Goal: Obtain resource: Obtain resource

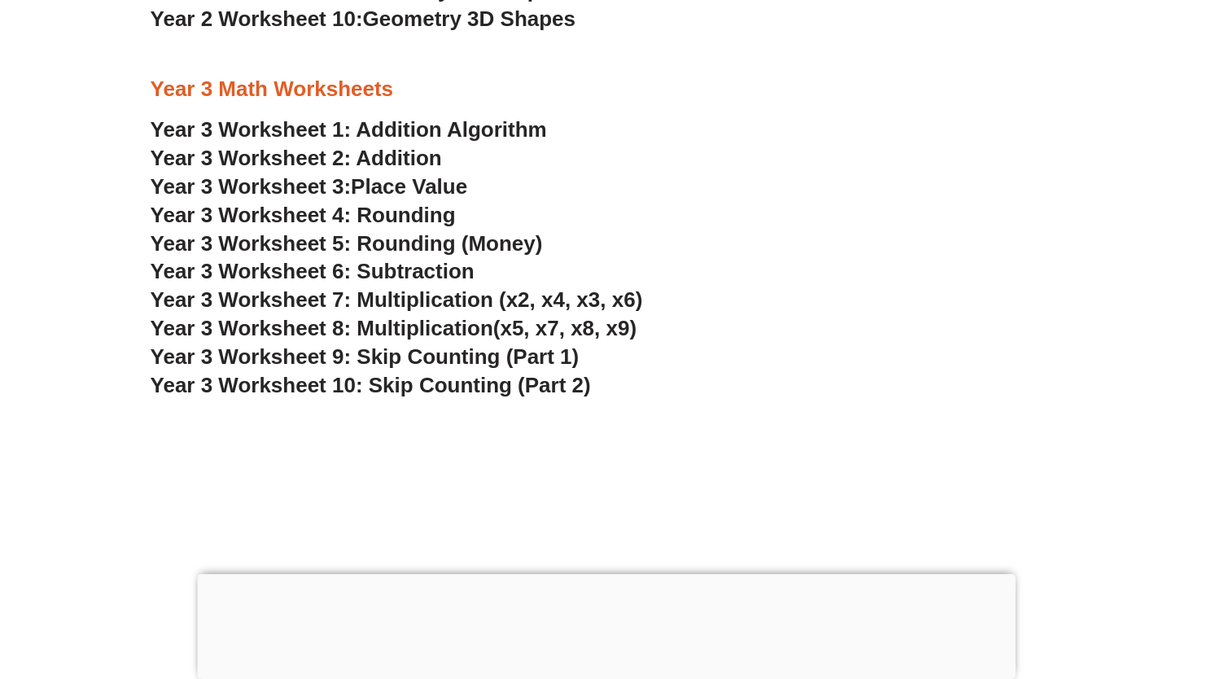
scroll to position [2238, 0]
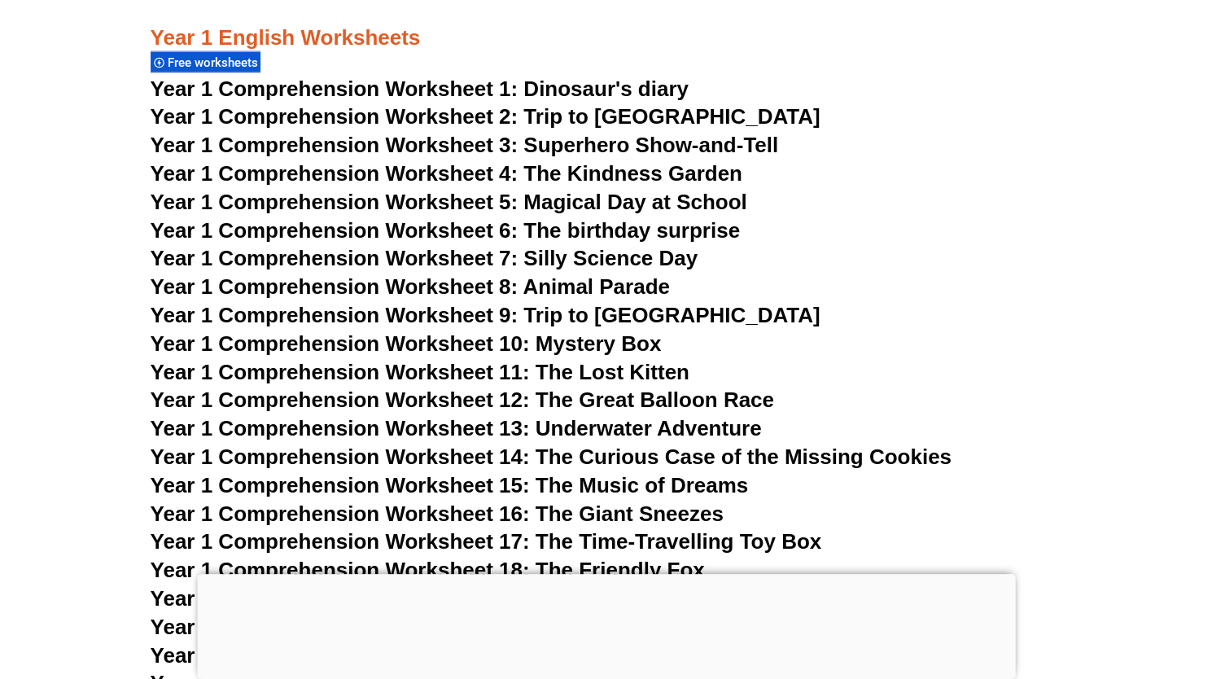
scroll to position [2083, 0]
click at [580, 164] on span "Year 1 Comprehension Worksheet 4: The Kindness Garden" at bounding box center [447, 173] width 592 height 24
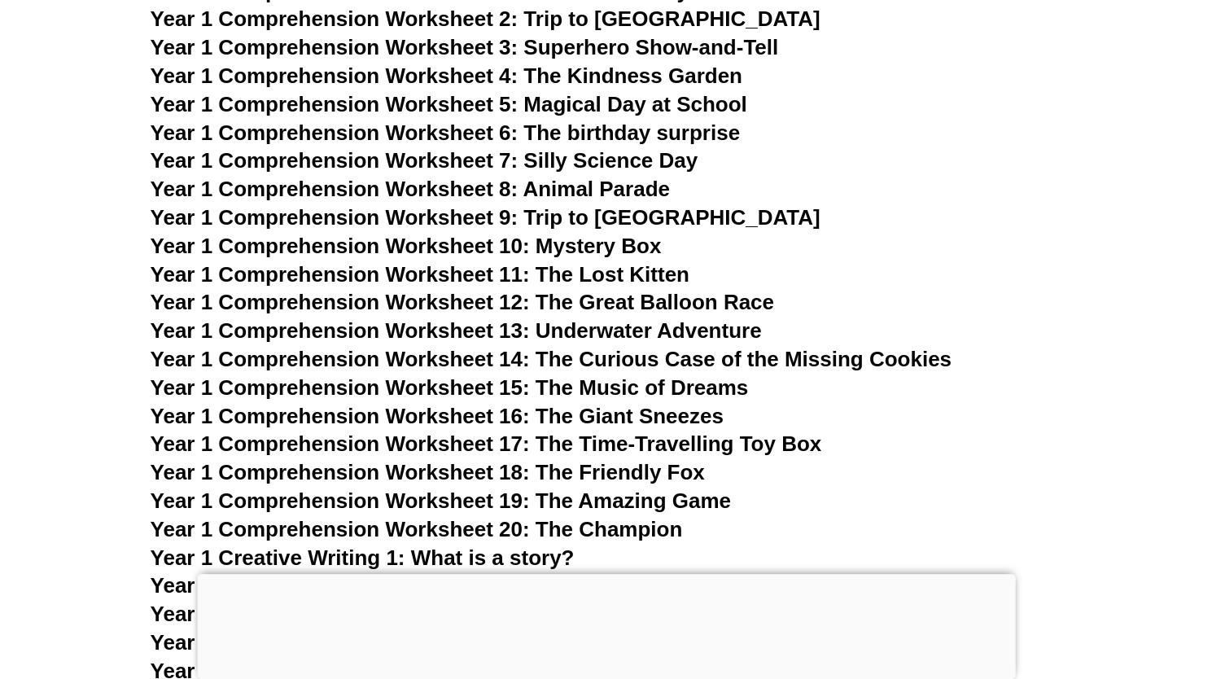
scroll to position [2194, 0]
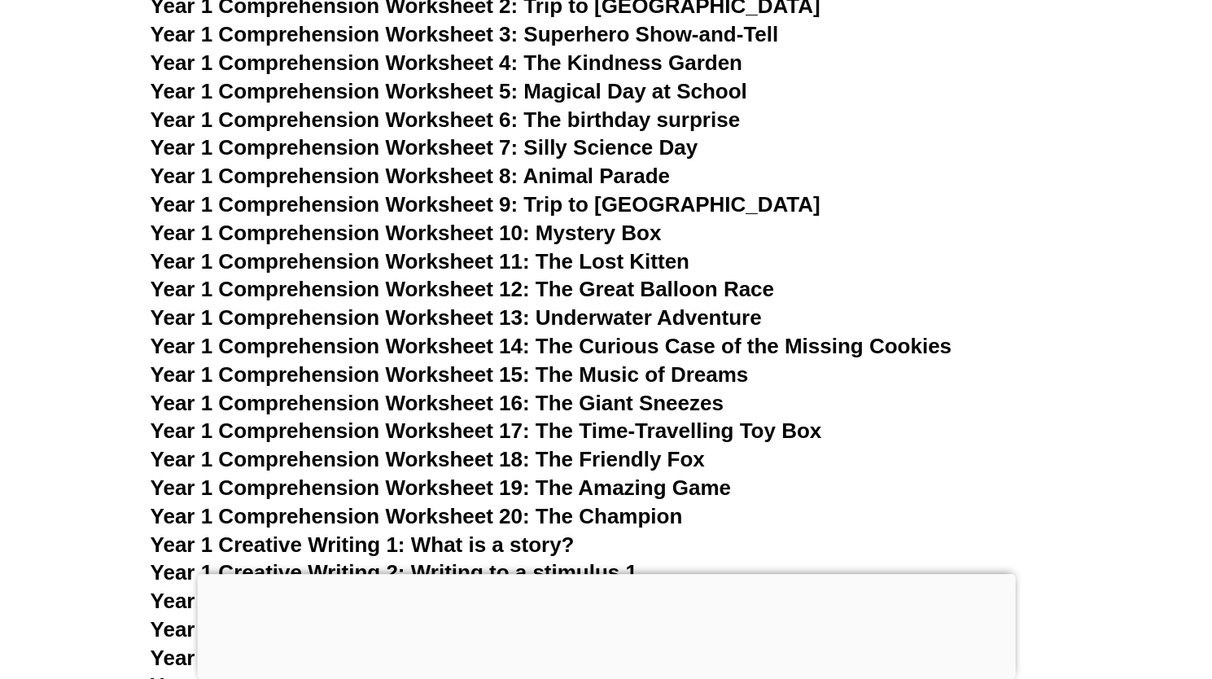
click at [702, 323] on span "Year 1 Comprehension Worksheet 13: Underwater Adventure" at bounding box center [456, 317] width 611 height 24
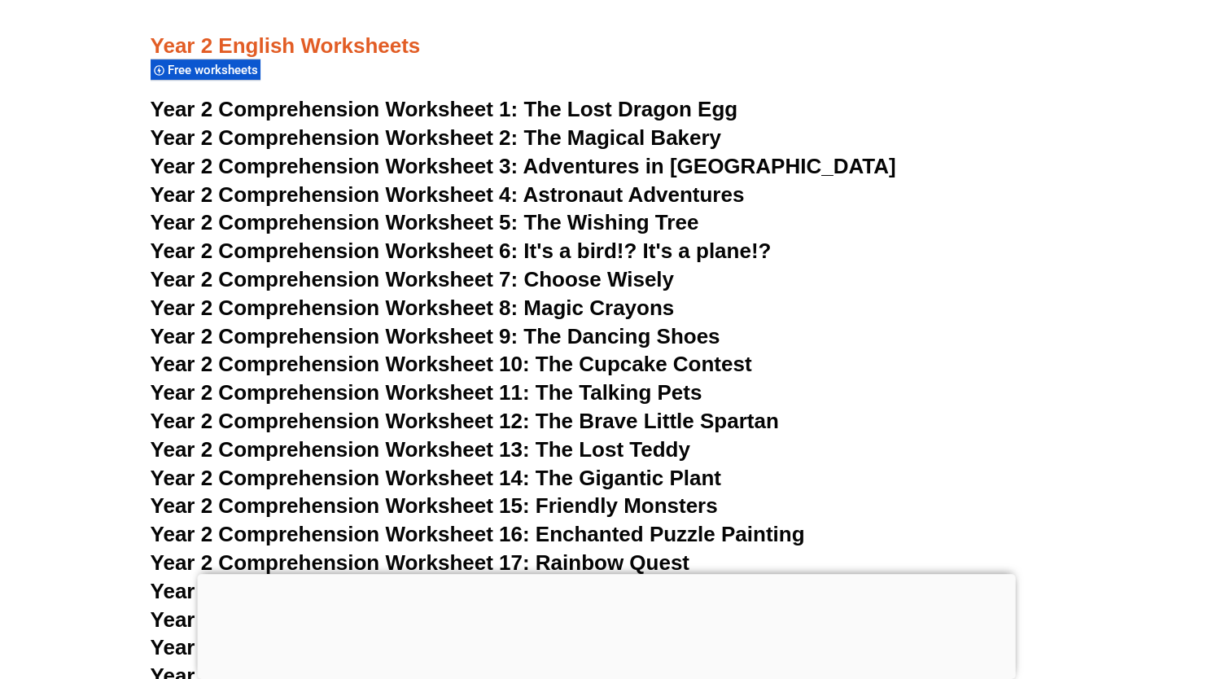
scroll to position [3884, 0]
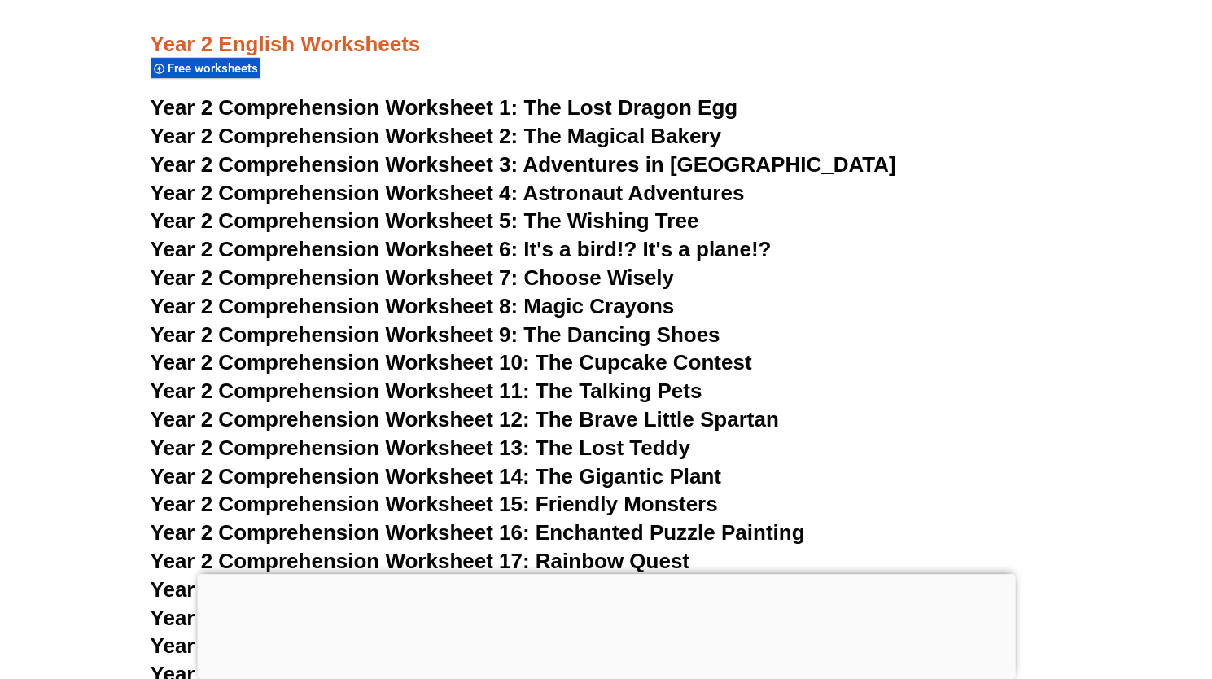
click at [625, 132] on span "The Magical Bakery" at bounding box center [622, 136] width 198 height 24
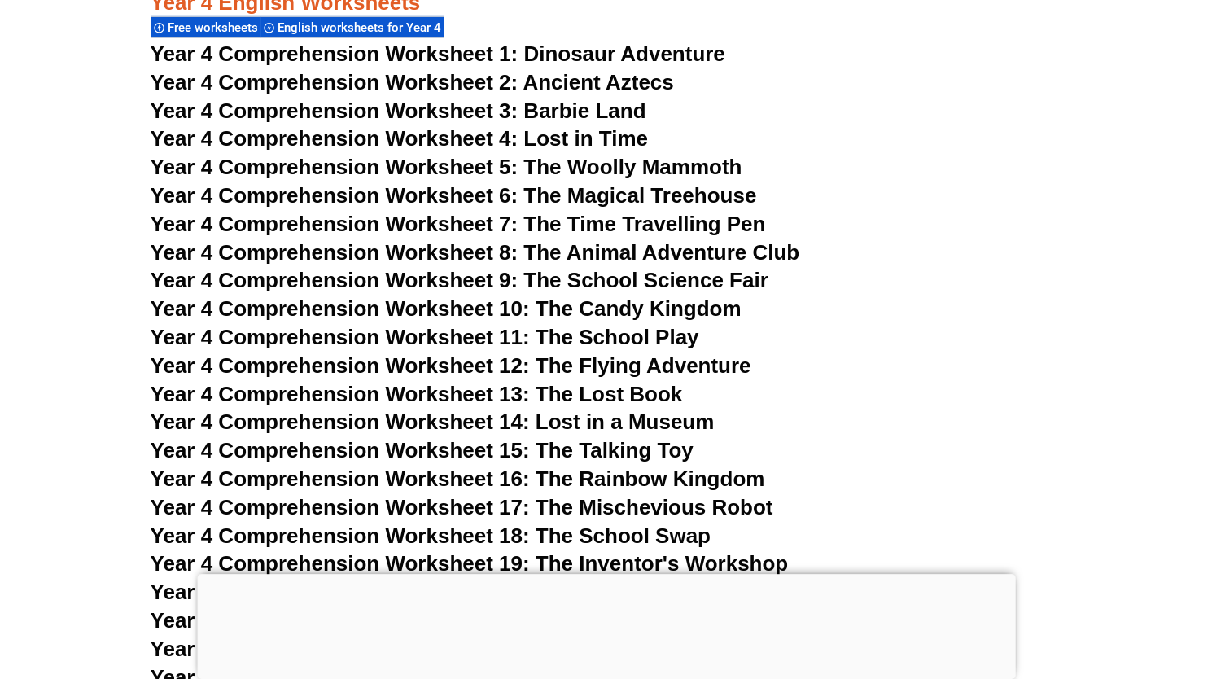
scroll to position [6645, 0]
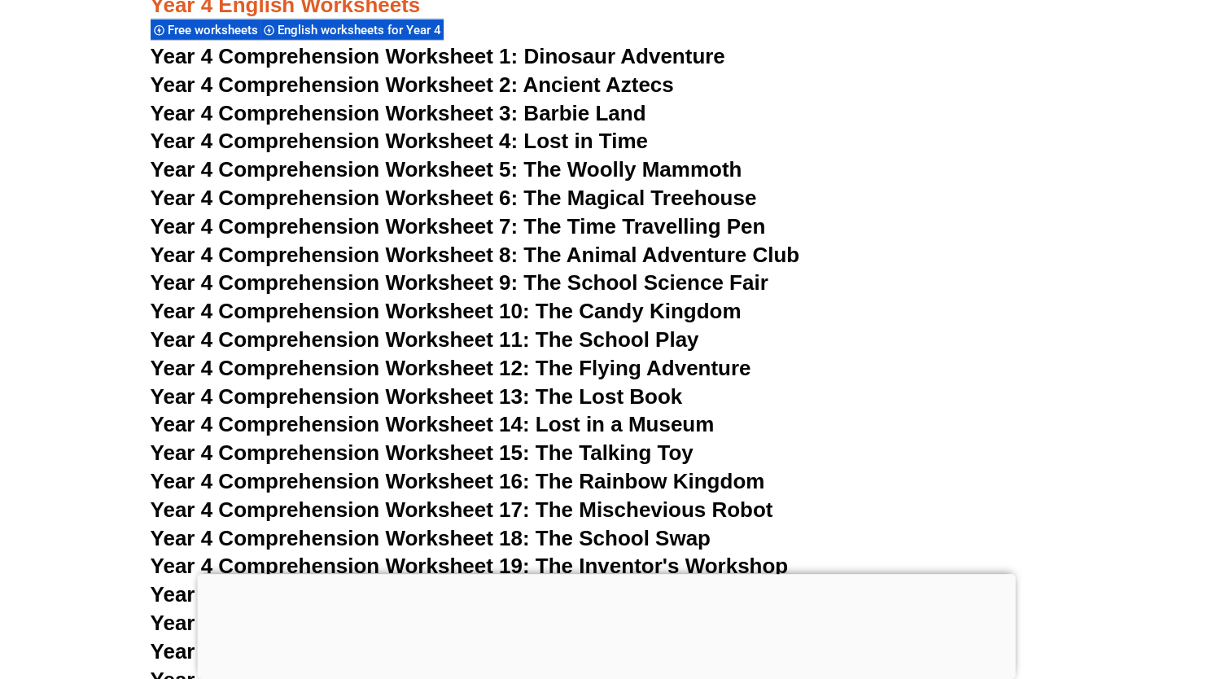
click at [540, 313] on span "Year 4 Comprehension Worksheet 10: The Candy Kingdom" at bounding box center [446, 311] width 591 height 24
